Goal: Transaction & Acquisition: Purchase product/service

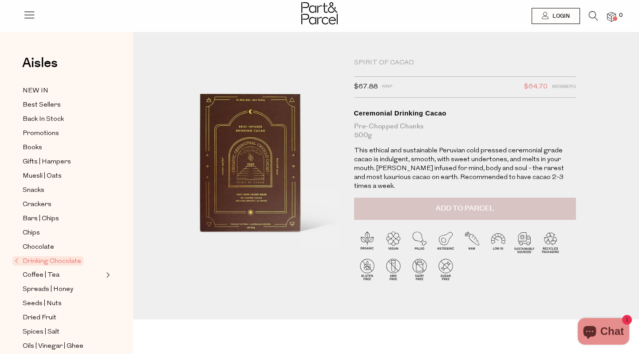
click at [449, 203] on span "Add to Parcel" at bounding box center [465, 208] width 58 height 10
click at [38, 206] on span "Crackers" at bounding box center [37, 204] width 29 height 11
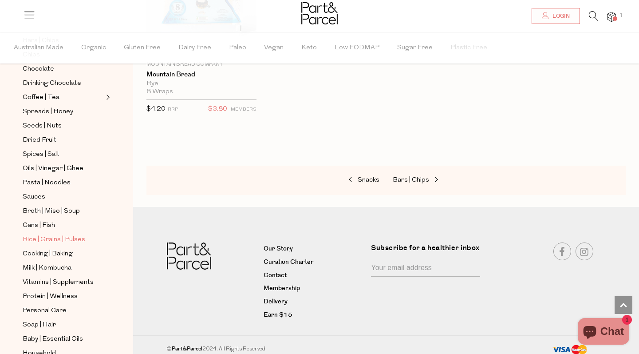
scroll to position [216, 0]
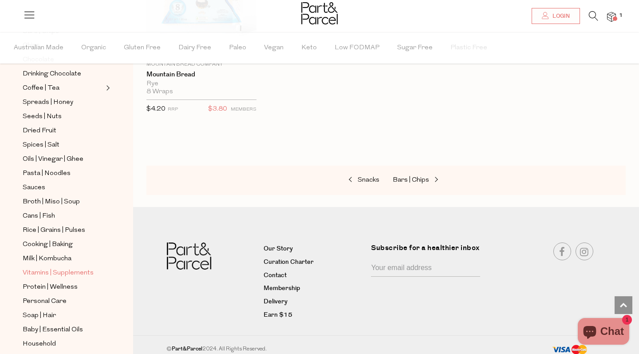
click at [59, 272] on span "Vitamins | Supplements" at bounding box center [58, 273] width 71 height 11
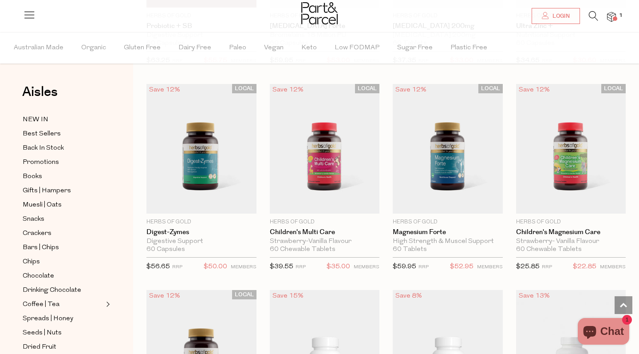
scroll to position [1133, 0]
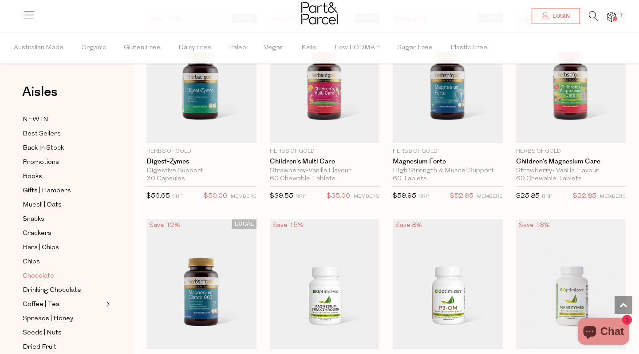
click at [39, 274] on span "Chocolate" at bounding box center [39, 276] width 32 height 11
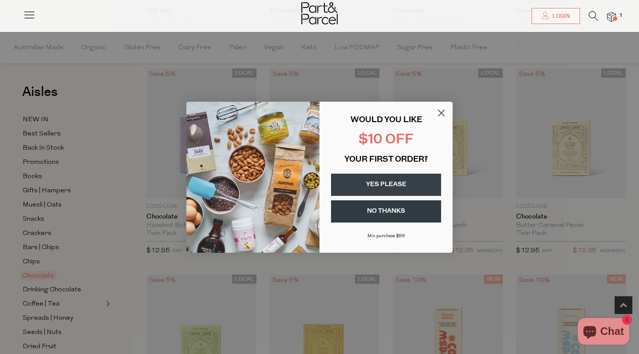
scroll to position [289, 0]
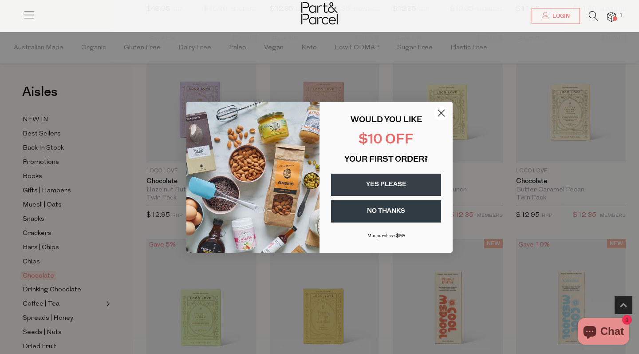
click at [412, 185] on button "YES PLEASE" at bounding box center [386, 185] width 110 height 22
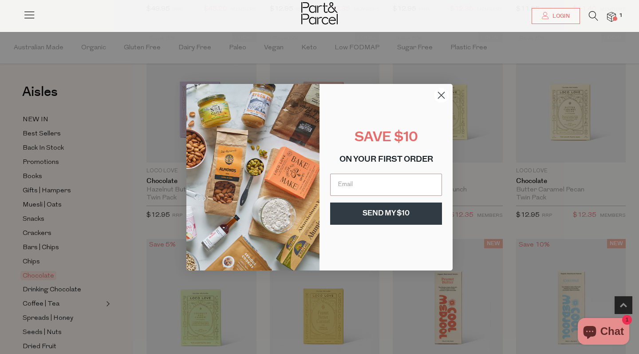
click at [441, 94] on icon "Close dialog" at bounding box center [442, 95] width 6 height 6
